Goal: Information Seeking & Learning: Learn about a topic

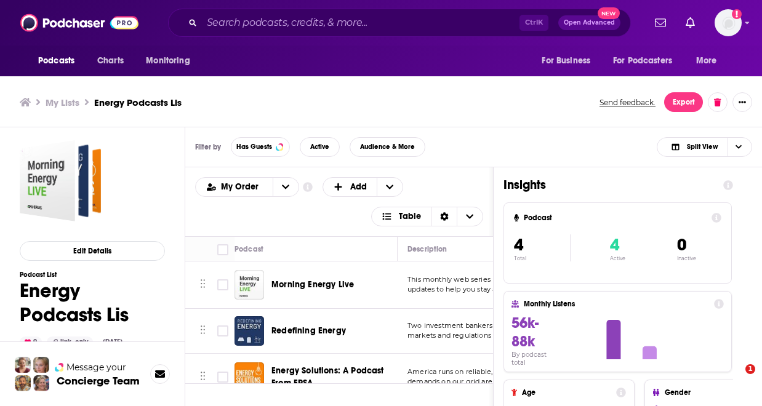
click at [452, 119] on div "My Lists Energy Podcasts Lis Send feedback. Export" at bounding box center [381, 103] width 762 height 50
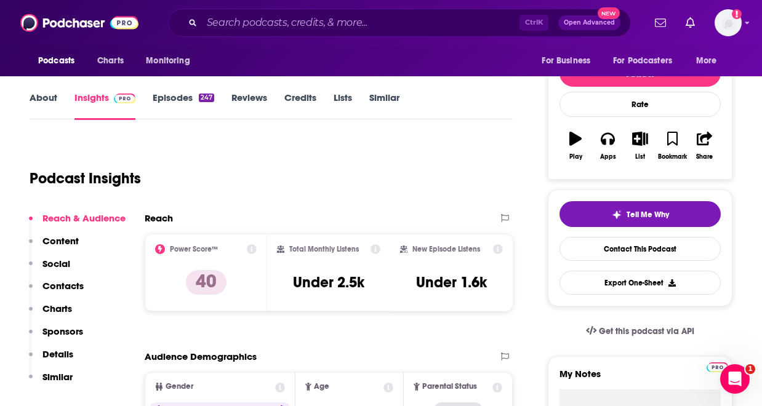
scroll to position [141, 0]
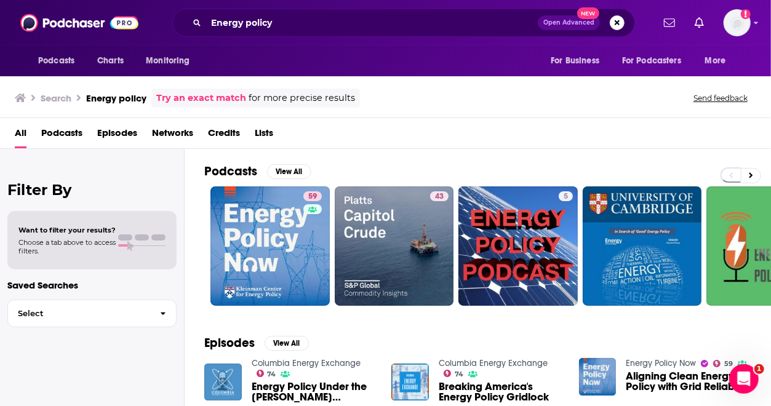
click at [62, 130] on span "Podcasts" at bounding box center [61, 135] width 41 height 25
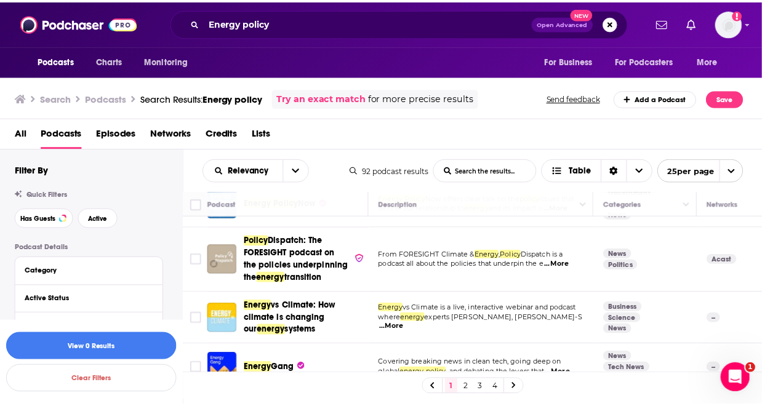
scroll to position [47, 0]
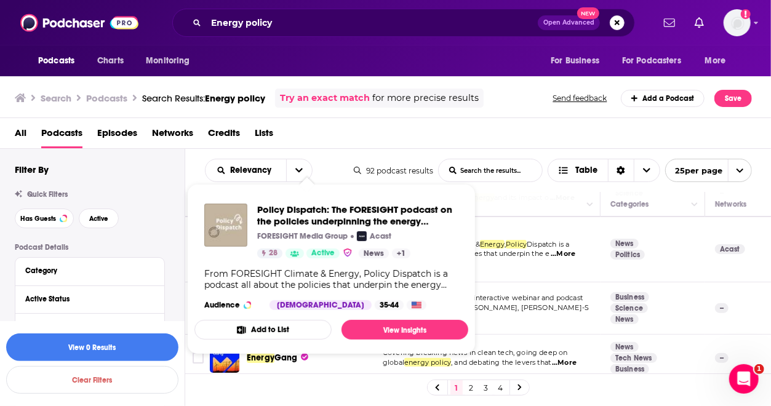
click at [272, 247] on div "Policy Dispatch: The FORESIGHT podcast on the policies underpinning the energy …" at bounding box center [357, 231] width 201 height 55
click at [289, 209] on span "Policy Dispatch: The FORESIGHT podcast on the policies underpinning the energy …" at bounding box center [357, 215] width 201 height 23
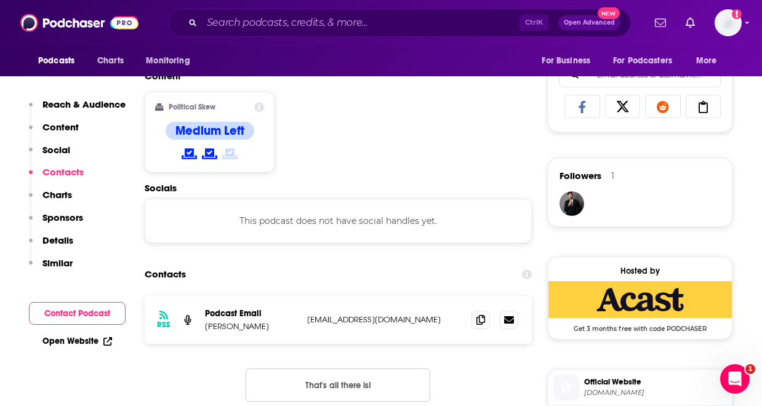
scroll to position [1058, 0]
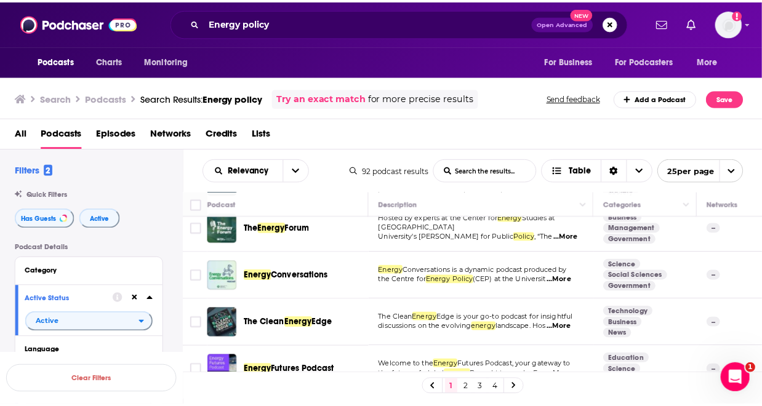
scroll to position [1046, 0]
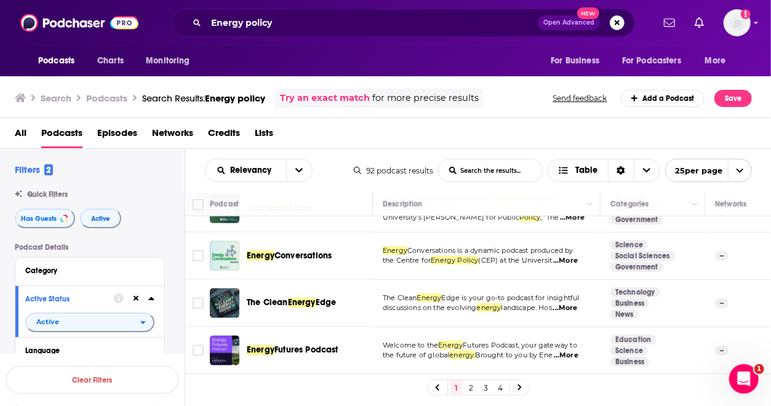
click at [303, 336] on div "Energy Futures Podcast" at bounding box center [311, 351] width 128 height 30
click at [303, 345] on span "Futures Podcast" at bounding box center [306, 350] width 64 height 10
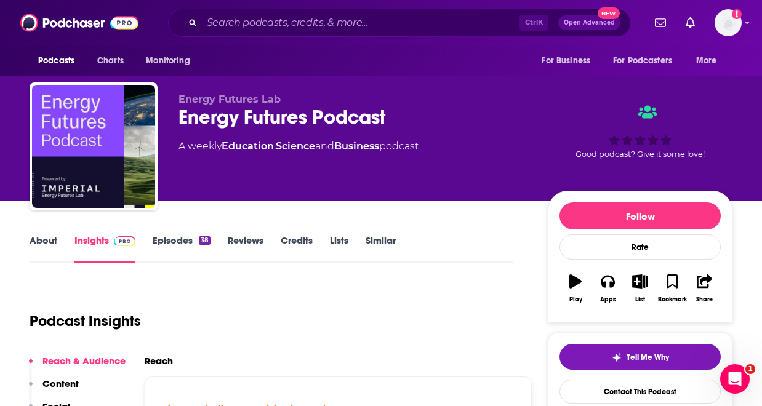
click at [189, 247] on link "Episodes 38" at bounding box center [182, 248] width 58 height 28
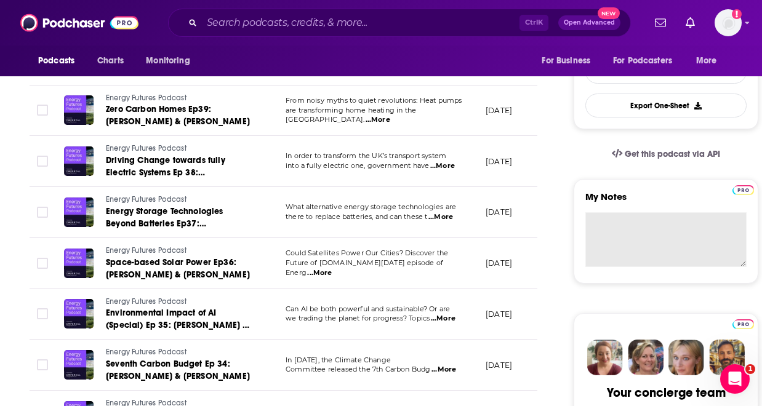
scroll to position [344, 0]
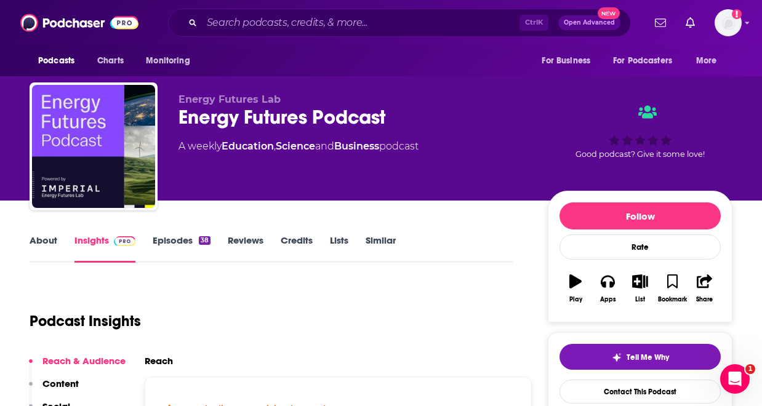
scroll to position [25, 0]
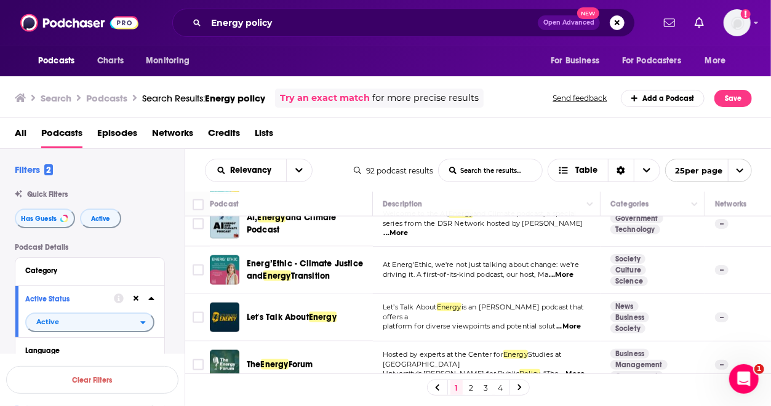
scroll to position [888, 0]
